Goal: Transaction & Acquisition: Purchase product/service

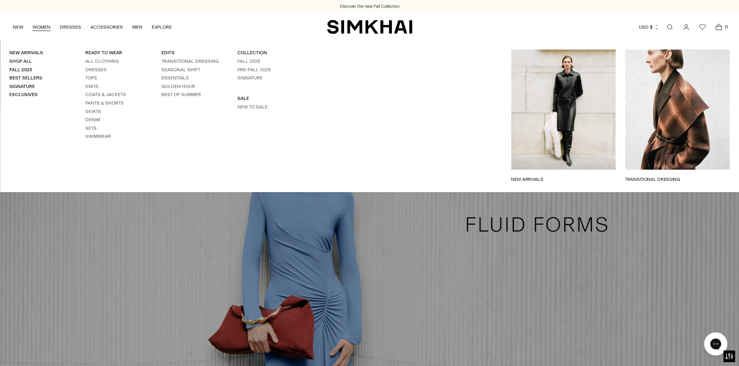
click at [35, 28] on link "WOMEN" at bounding box center [42, 27] width 18 height 17
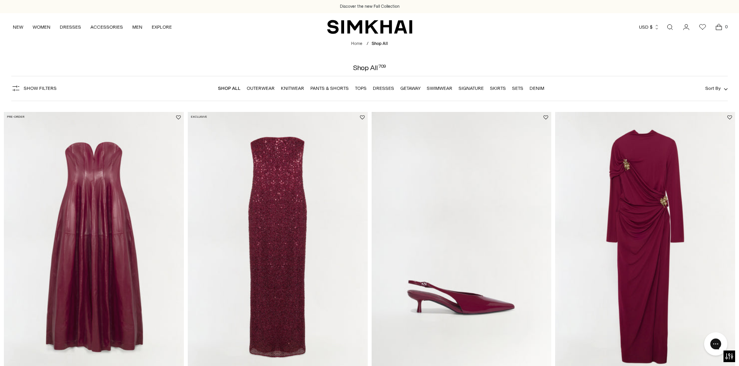
click at [14, 84] on icon "button" at bounding box center [15, 88] width 9 height 9
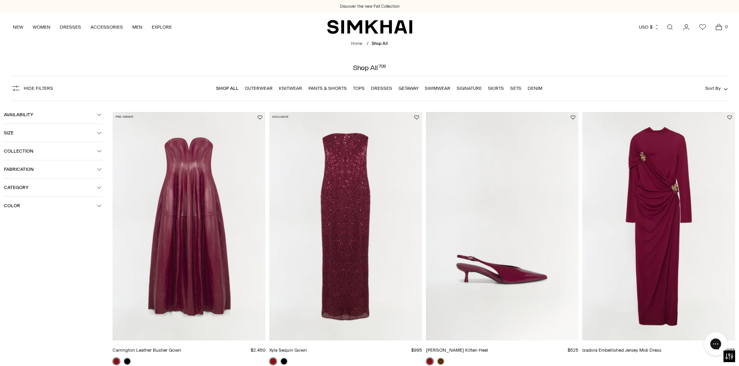
click at [55, 206] on span "Color" at bounding box center [50, 205] width 93 height 5
click at [27, 222] on span "Beige" at bounding box center [22, 221] width 16 height 7
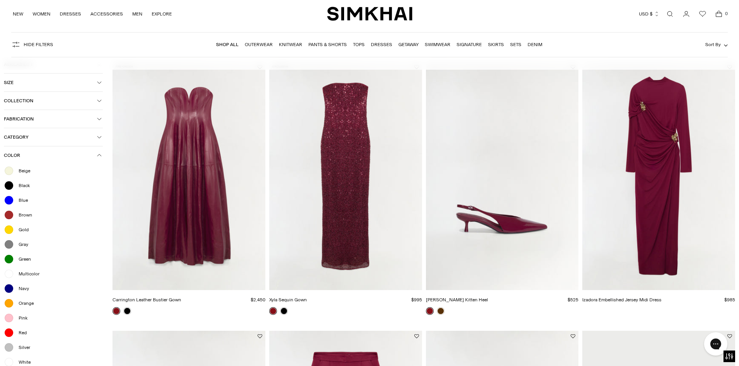
scroll to position [78, 0]
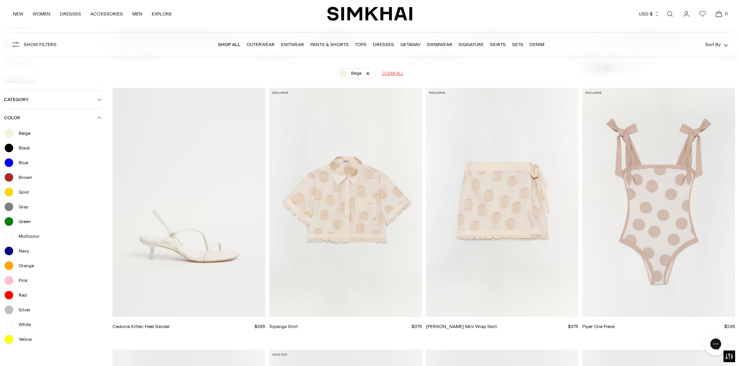
scroll to position [484, 0]
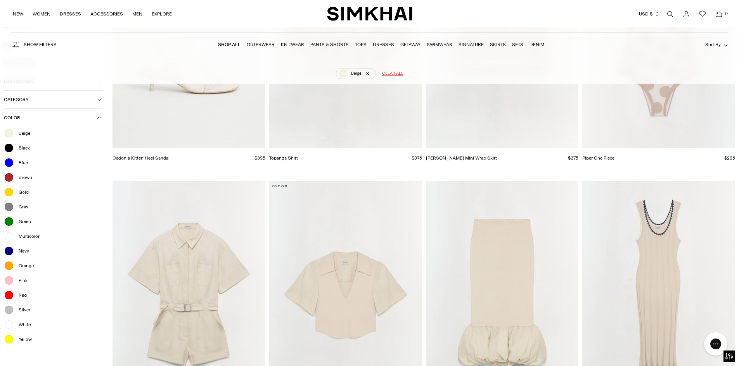
click at [25, 323] on span "White" at bounding box center [22, 324] width 17 height 7
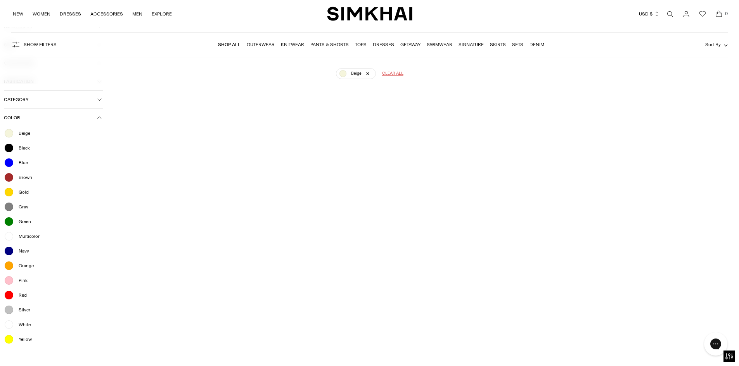
scroll to position [678, 0]
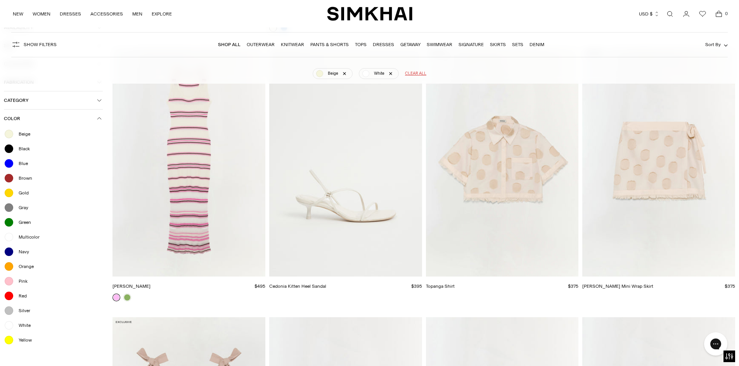
scroll to position [1629, 0]
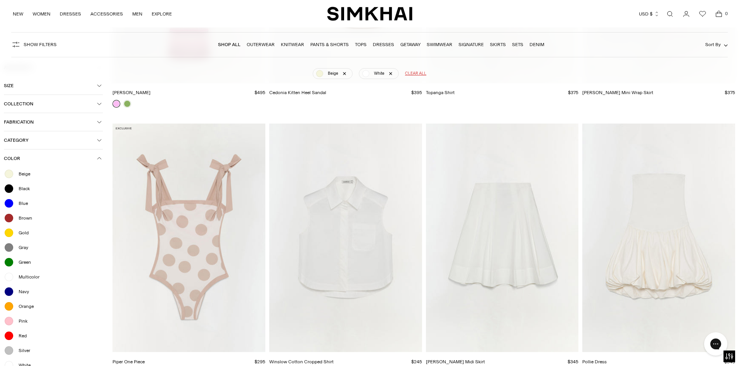
click at [0, 0] on img "Samantha Cotton Midi Skirt" at bounding box center [0, 0] width 0 height 0
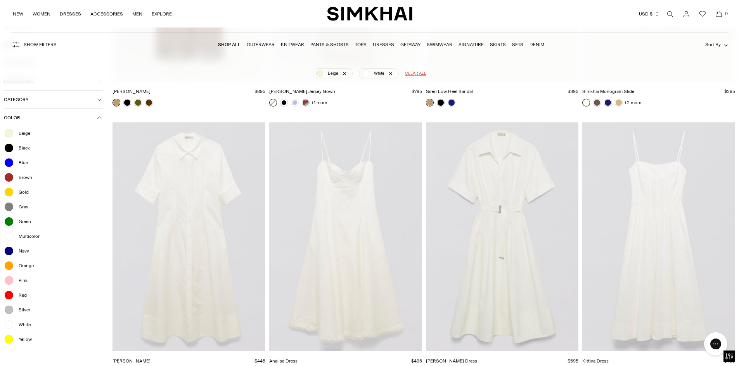
scroll to position [9229, 0]
